Goal: Task Accomplishment & Management: Manage account settings

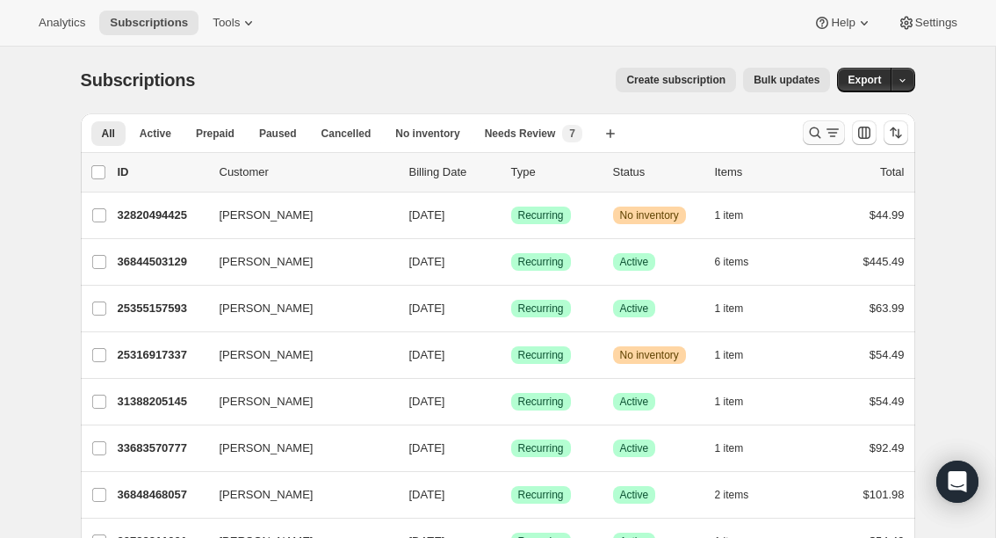
click at [815, 133] on icon "Search and filter results" at bounding box center [815, 133] width 18 height 18
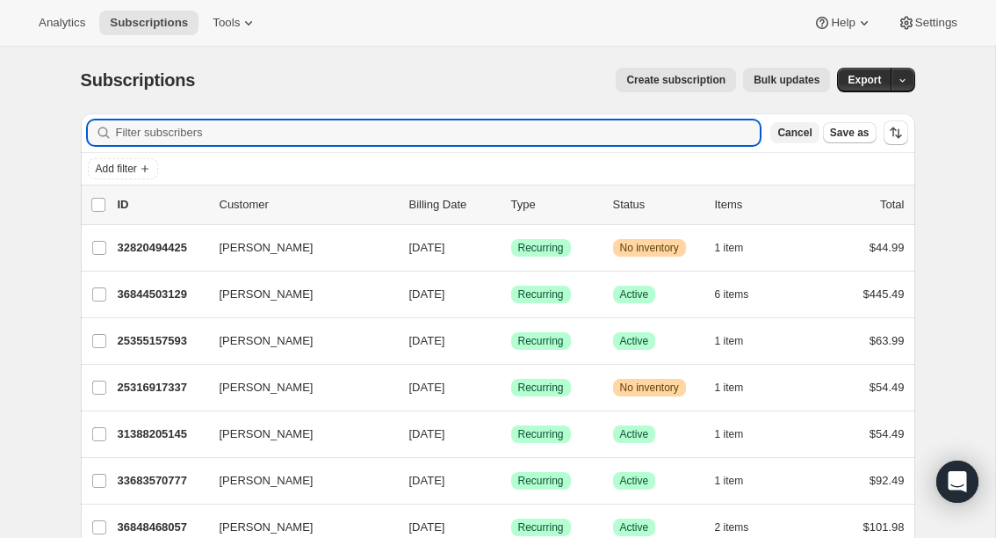
paste input "pratermomma3@gmail.com"
type input "pratermomma3@gmail.com"
